Goal: Information Seeking & Learning: Find specific fact

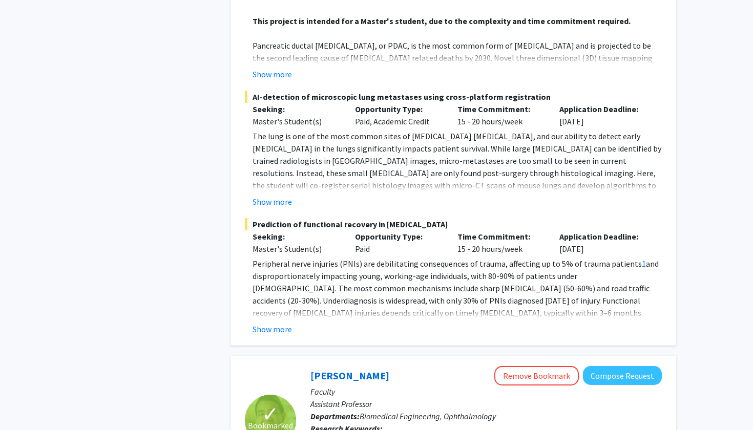
scroll to position [1946, 0]
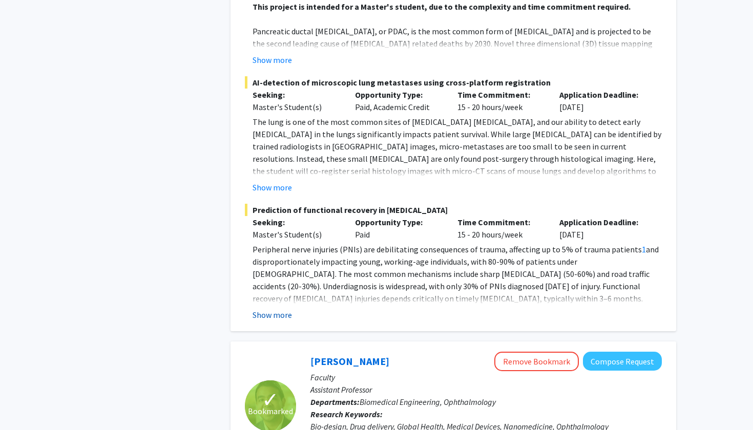
click at [282, 309] on button "Show more" at bounding box center [272, 315] width 39 height 12
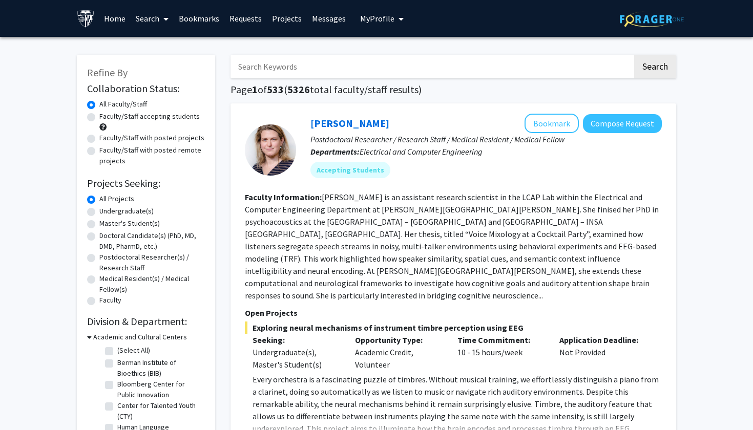
scroll to position [0, 0]
click at [291, 69] on input "Search Keywords" at bounding box center [432, 67] width 402 height 24
type input "oncology"
click at [521, 68] on button "Search" at bounding box center [655, 67] width 42 height 24
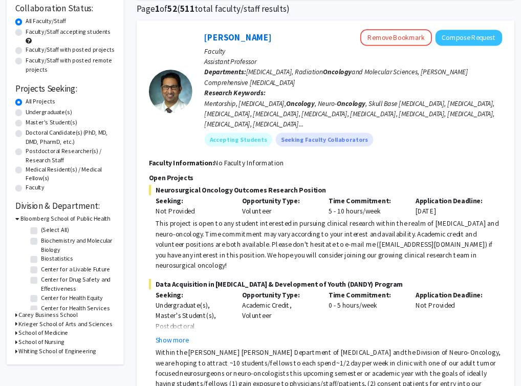
scroll to position [79, 0]
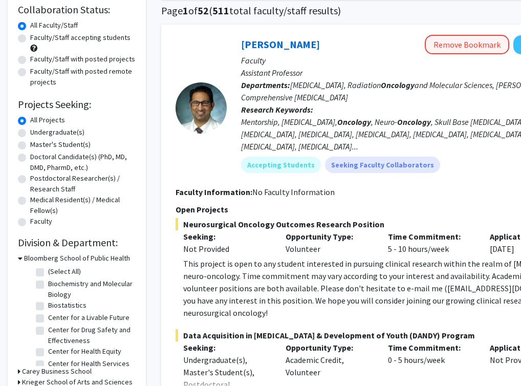
click at [457, 42] on button "Remove Bookmark" at bounding box center [467, 44] width 85 height 19
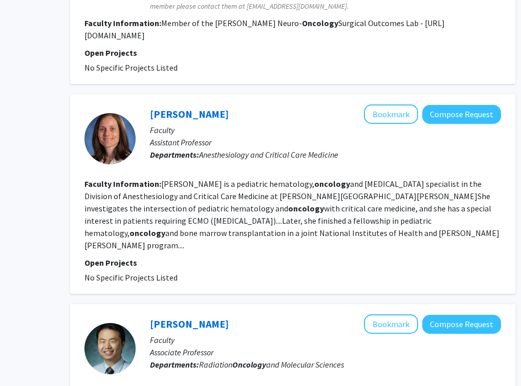
scroll to position [1085, 91]
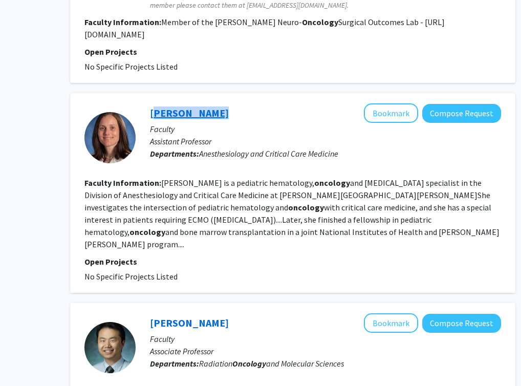
drag, startPoint x: 147, startPoint y: 76, endPoint x: 153, endPoint y: 76, distance: 6.1
click at [153, 103] on div "[PERSON_NAME] Bookmark Compose Request Faculty Assistant Professor Departments:…" at bounding box center [319, 137] width 366 height 68
copy link "[PERSON_NAME]"
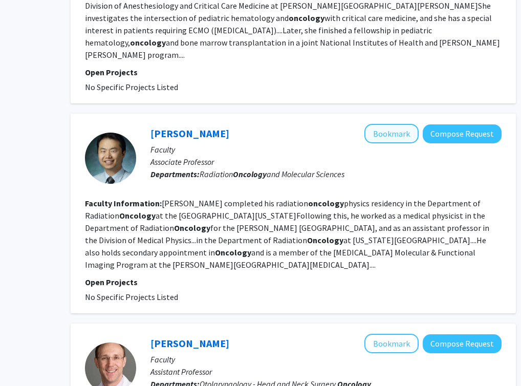
scroll to position [1275, 90]
drag, startPoint x: 200, startPoint y: 88, endPoint x: 150, endPoint y: 86, distance: 50.2
click at [150, 124] on div "[PERSON_NAME] Bookmark Compose Request Faculty Associate Professor Departments:…" at bounding box center [320, 158] width 366 height 68
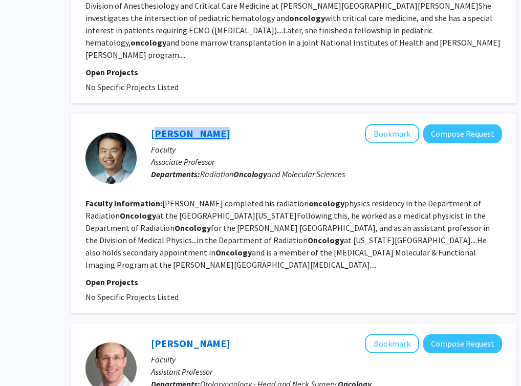
drag, startPoint x: 209, startPoint y: 79, endPoint x: 152, endPoint y: 87, distance: 57.3
click at [152, 124] on div "[PERSON_NAME] Bookmark Compose Request" at bounding box center [326, 133] width 351 height 19
copy link "[PERSON_NAME]"
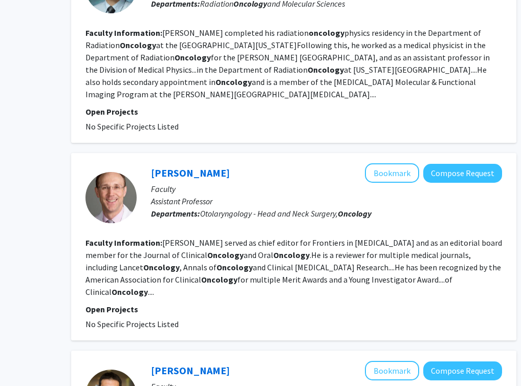
scroll to position [1452, 90]
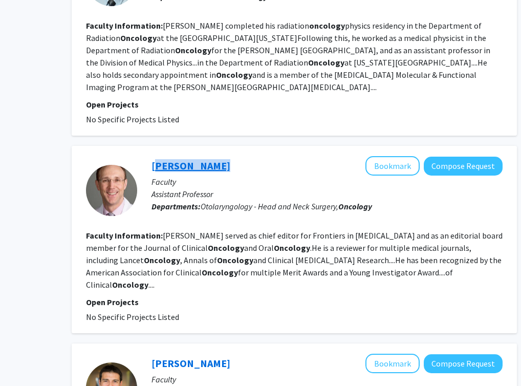
drag, startPoint x: 232, startPoint y: 106, endPoint x: 153, endPoint y: 108, distance: 78.9
click at [153, 156] on div "[PERSON_NAME] Bookmark Compose Request" at bounding box center [327, 165] width 351 height 19
copy link "[PERSON_NAME]"
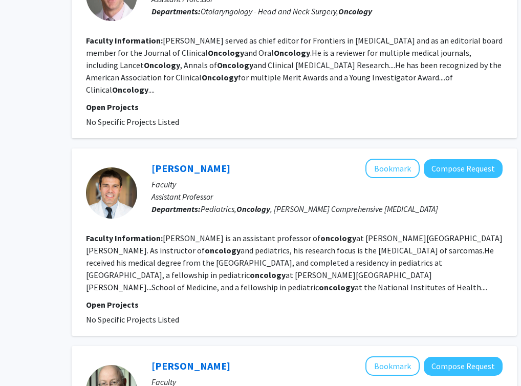
scroll to position [1647, 89]
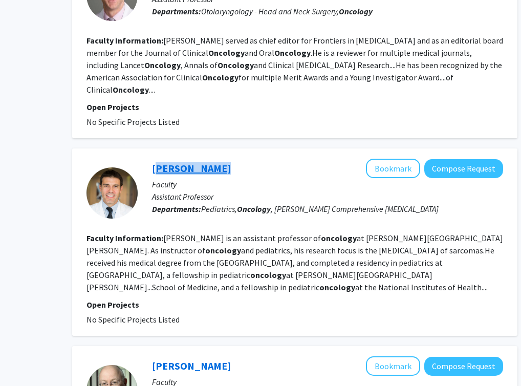
drag, startPoint x: 226, startPoint y: 98, endPoint x: 152, endPoint y: 96, distance: 74.3
click at [152, 159] on div "[PERSON_NAME] Bookmark Compose Request" at bounding box center [327, 168] width 351 height 19
copy link "[PERSON_NAME]"
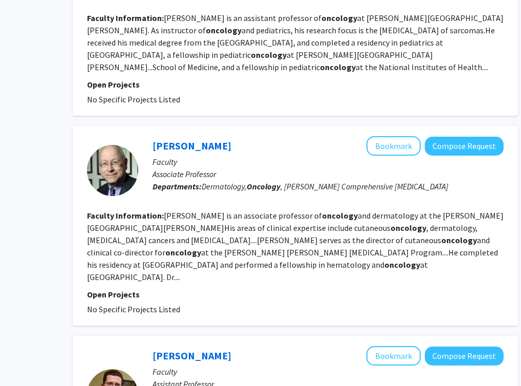
scroll to position [1867, 89]
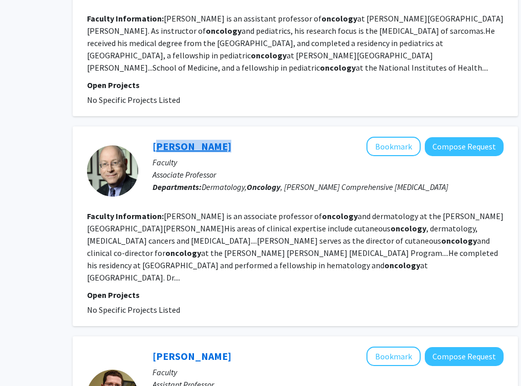
drag, startPoint x: 242, startPoint y: 73, endPoint x: 155, endPoint y: 79, distance: 86.8
click at [155, 137] on div "[PERSON_NAME] Bookmark Compose Request" at bounding box center [328, 146] width 351 height 19
copy link "[PERSON_NAME]"
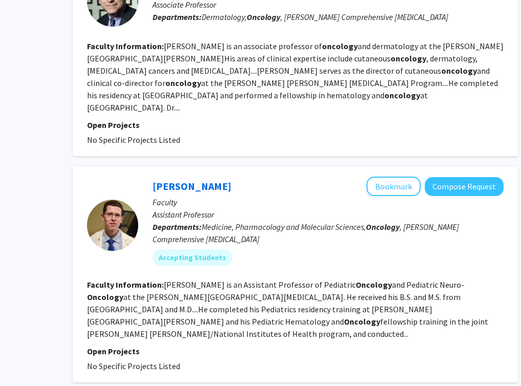
scroll to position [2037, 88]
drag, startPoint x: 246, startPoint y: 101, endPoint x: 156, endPoint y: 102, distance: 89.7
click at [156, 177] on div "[PERSON_NAME] Bookmark Compose Request" at bounding box center [328, 186] width 351 height 19
copy link "[PERSON_NAME]"
